Goal: Information Seeking & Learning: Understand process/instructions

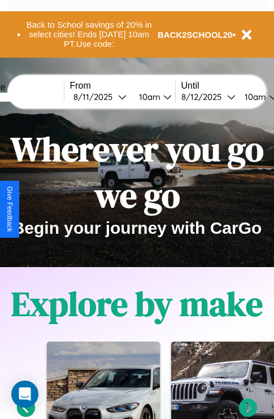
scroll to position [569, 0]
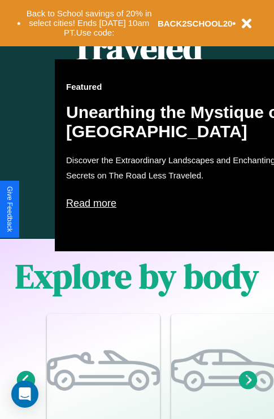
click at [248, 389] on icon at bounding box center [248, 379] width 19 height 19
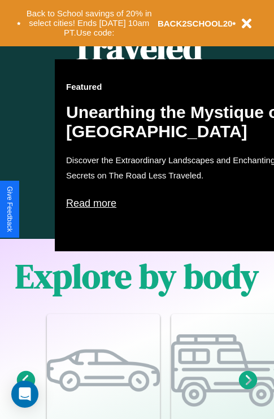
click at [248, 389] on icon at bounding box center [248, 379] width 19 height 19
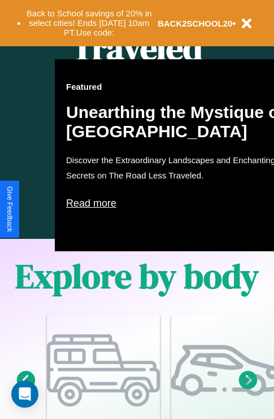
click at [248, 389] on icon at bounding box center [248, 379] width 19 height 19
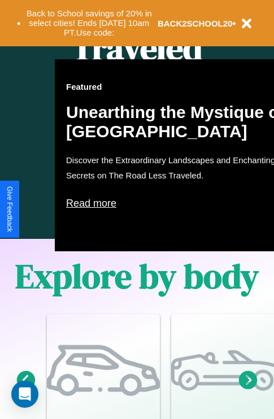
click at [248, 389] on icon at bounding box center [248, 379] width 19 height 19
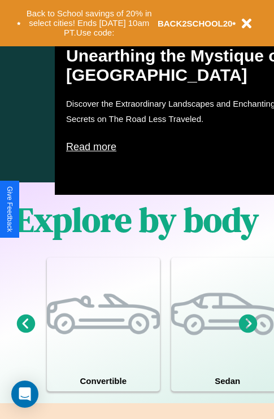
scroll to position [1368, 0]
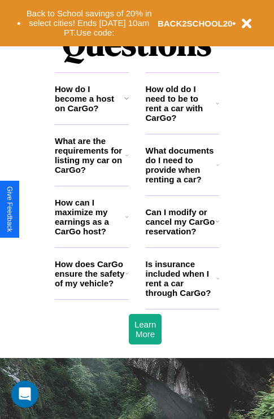
click at [182, 183] on h3 "What documents do I need to provide when renting a car?" at bounding box center [181, 165] width 71 height 38
click at [91, 173] on h3 "What are the requirements for listing my car on CarGo?" at bounding box center [90, 155] width 71 height 38
click at [91, 113] on h3 "How do I become a host on CarGo?" at bounding box center [89, 98] width 69 height 29
click at [217, 108] on icon at bounding box center [217, 103] width 3 height 9
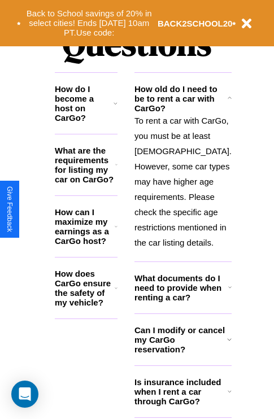
click at [91, 173] on h3 "What are the requirements for listing my car on CarGo?" at bounding box center [85, 165] width 60 height 38
